Goal: Register for event/course

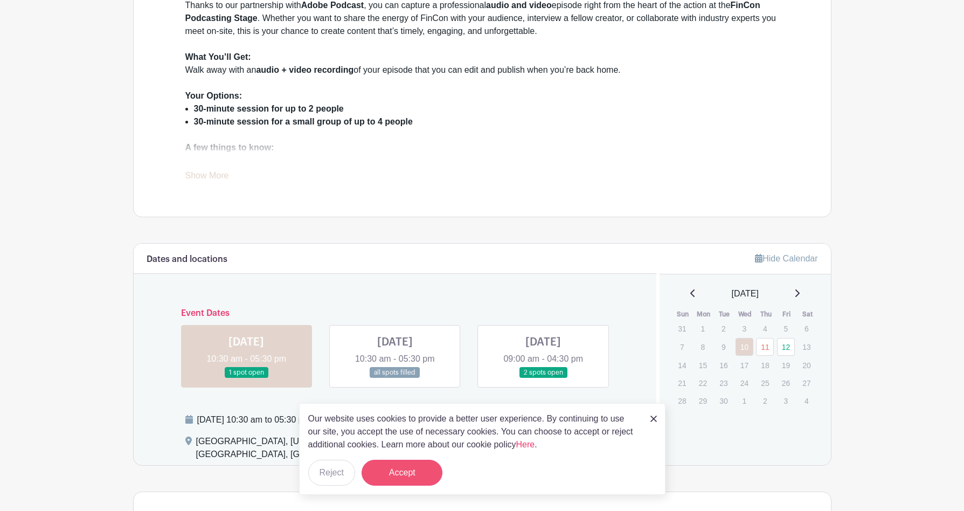
scroll to position [403, 0]
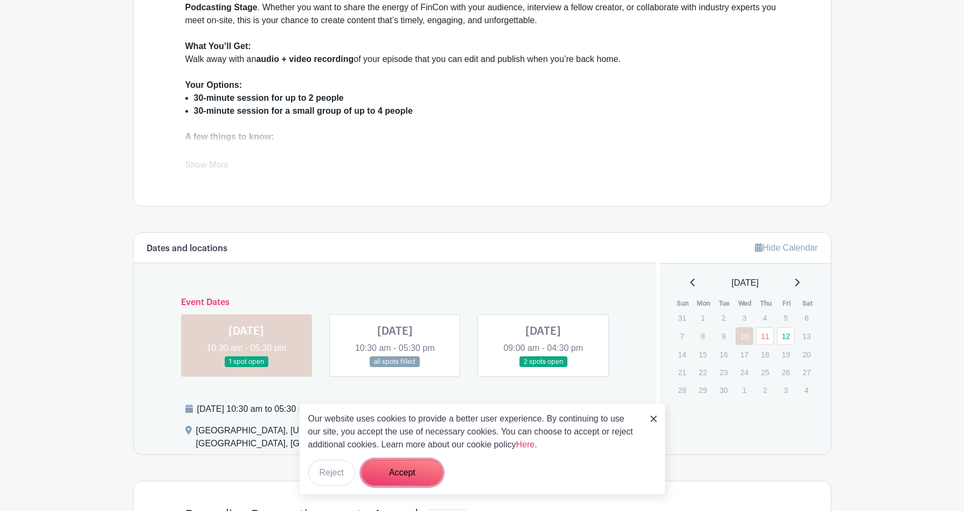
click at [394, 466] on button "Accept" at bounding box center [402, 473] width 81 height 26
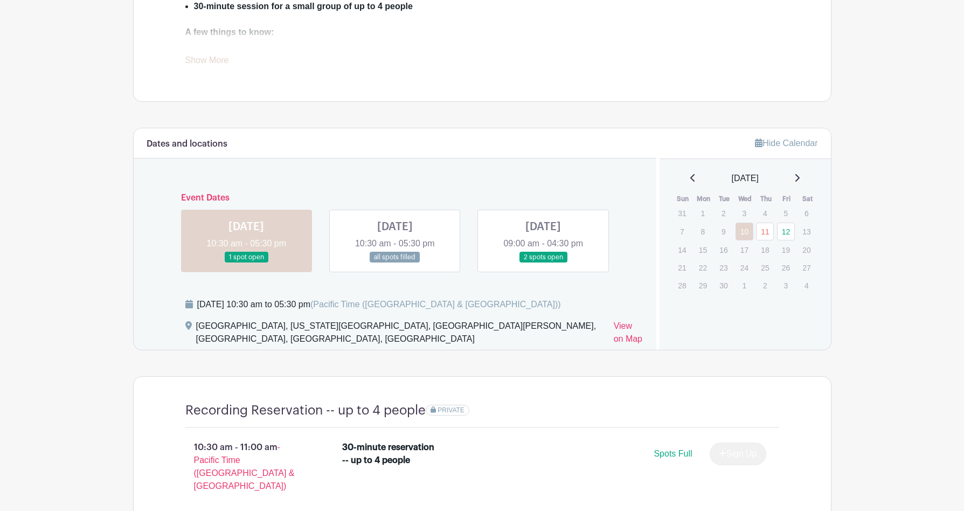
scroll to position [513, 0]
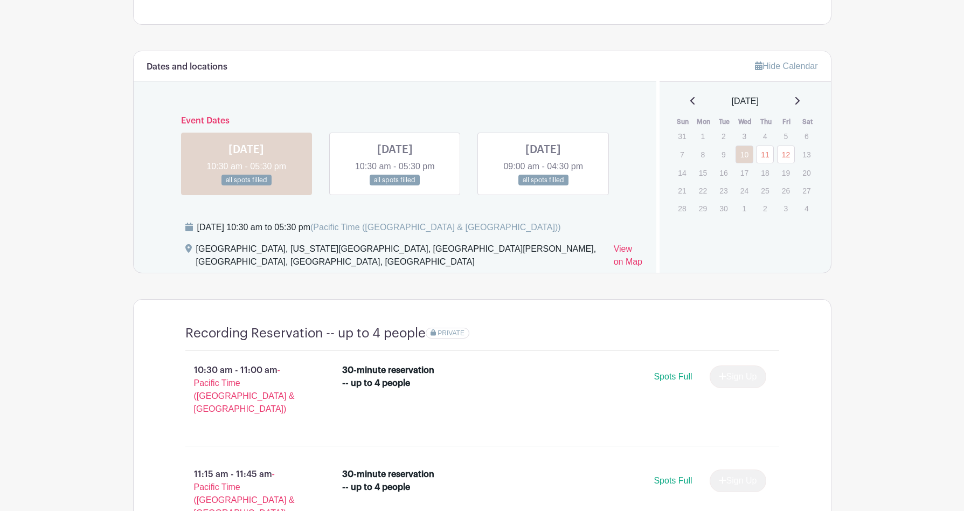
click at [246, 186] on link at bounding box center [246, 186] width 0 height 0
